Goal: Check status: Check status

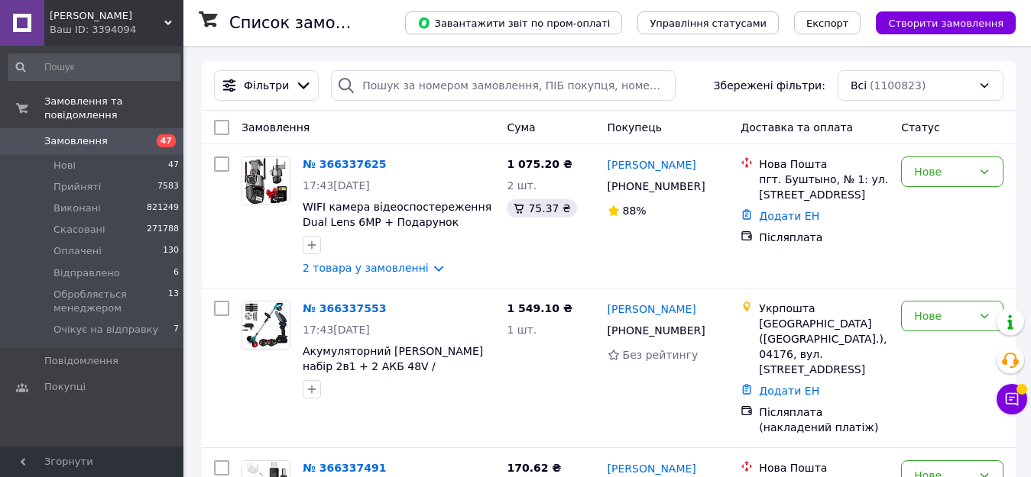
click at [167, 21] on icon at bounding box center [168, 23] width 8 height 8
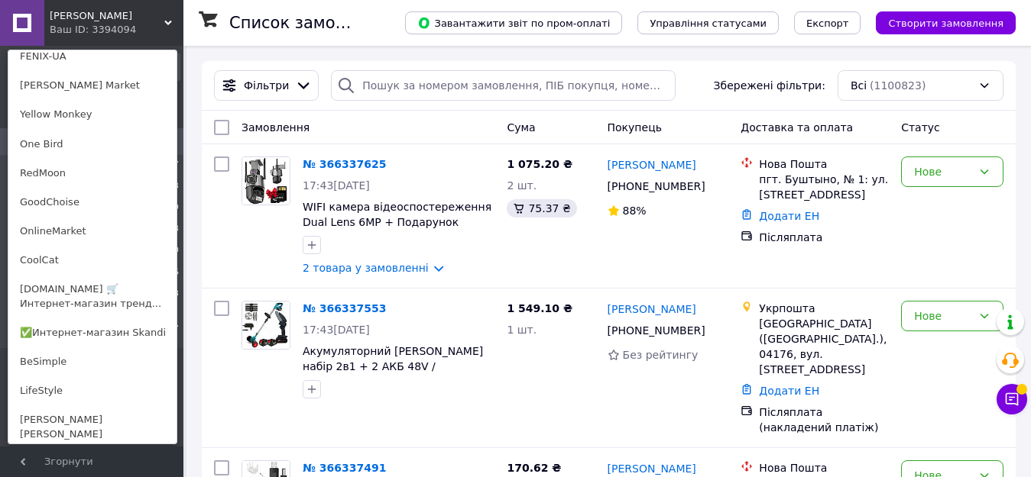
scroll to position [1115, 0]
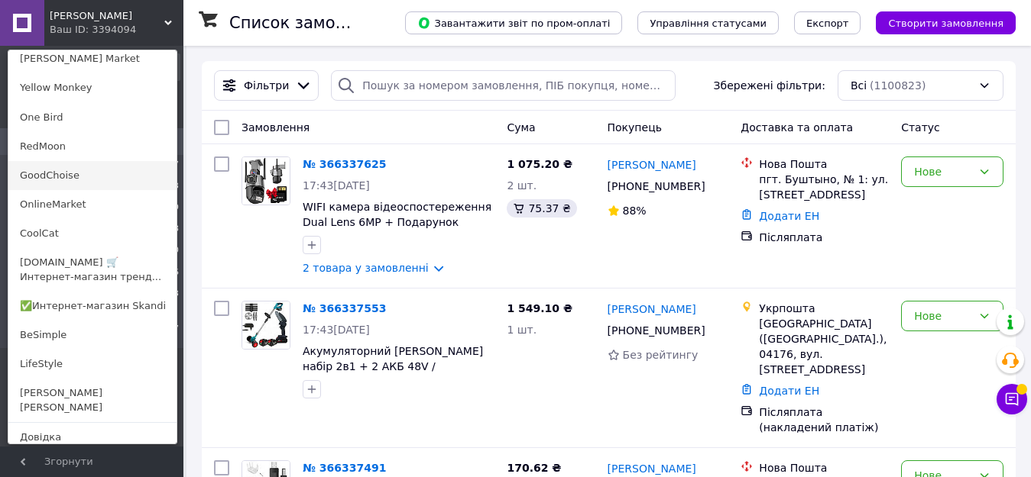
click at [67, 173] on link "GoodChoise" at bounding box center [92, 175] width 168 height 29
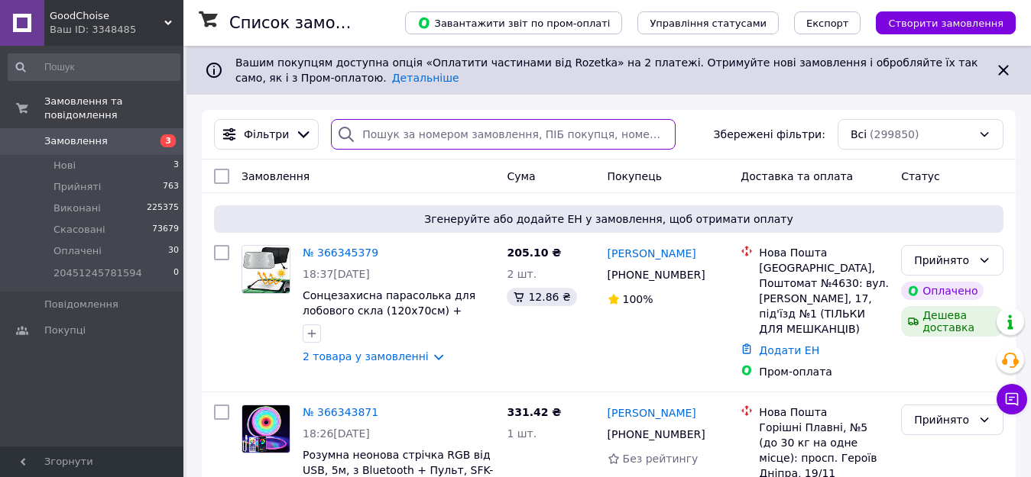
click at [372, 134] on input "search" at bounding box center [503, 134] width 344 height 31
paste input "366304964"
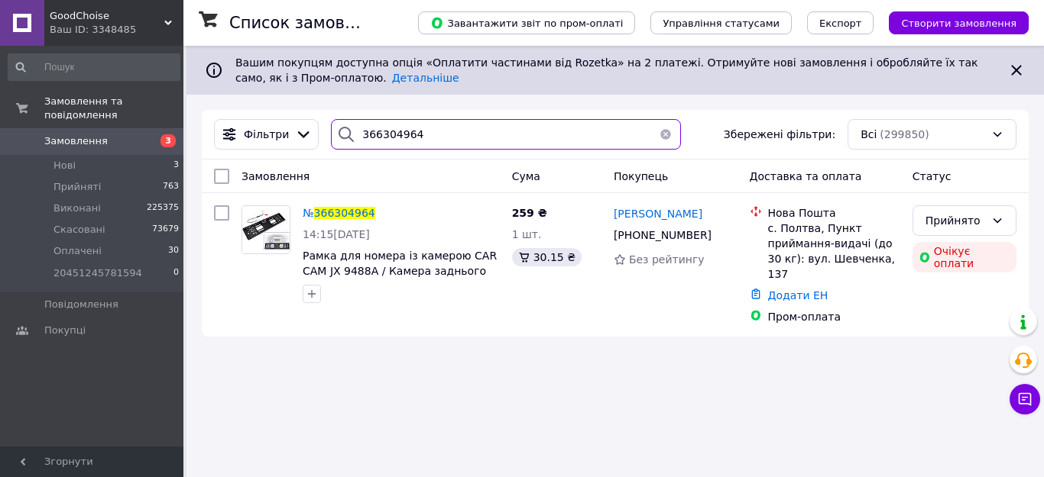
type input "366304964"
